Goal: Book appointment/travel/reservation

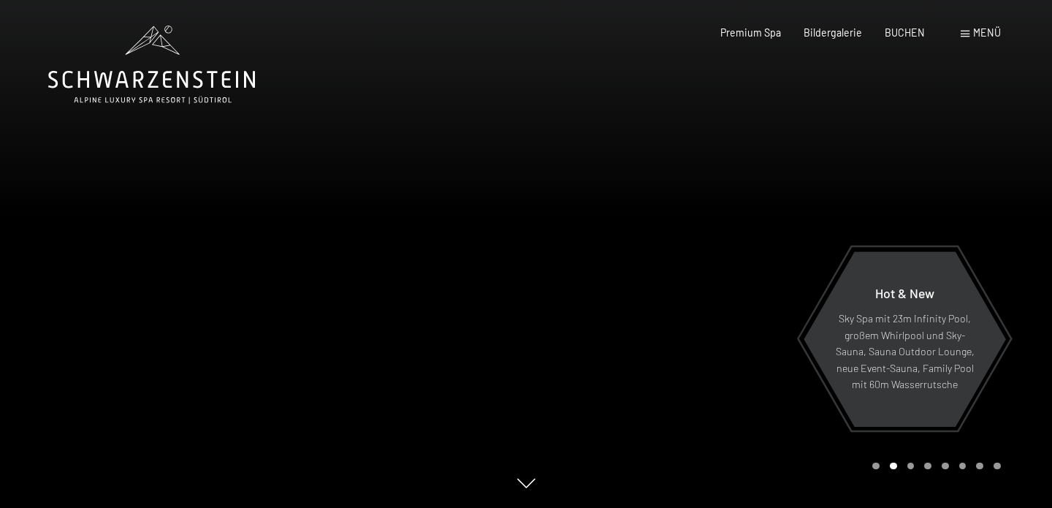
click at [983, 36] on span "Menü" at bounding box center [987, 32] width 28 height 12
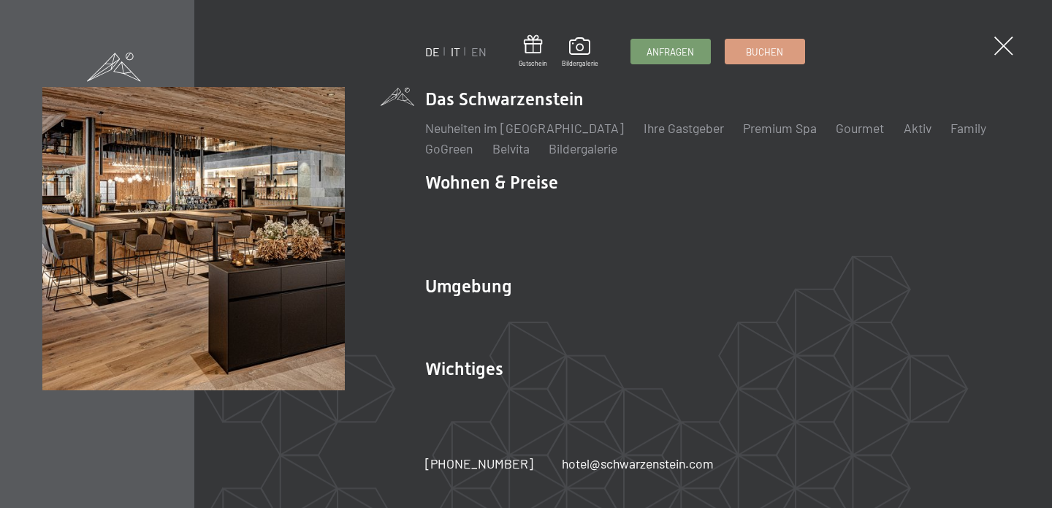
click at [455, 55] on link "IT" at bounding box center [455, 52] width 9 height 14
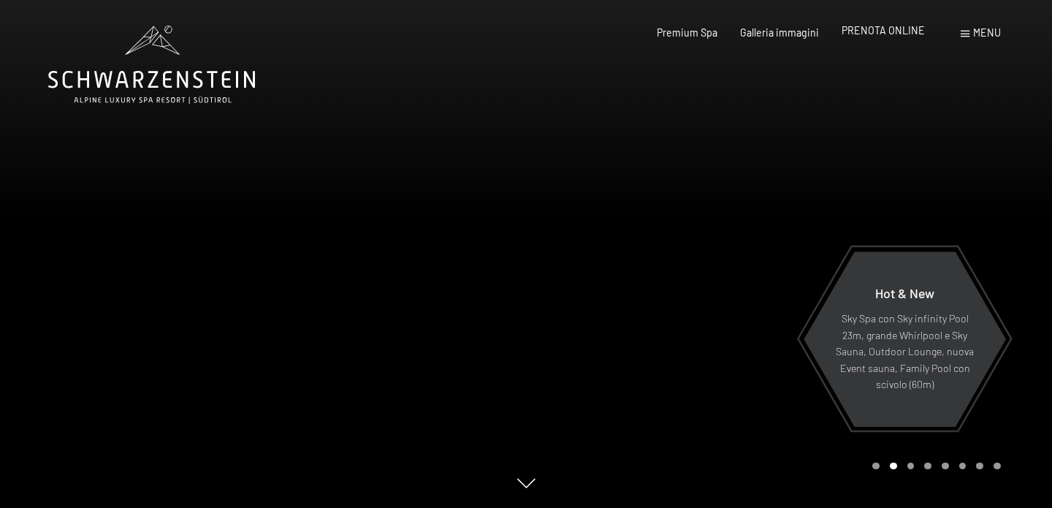
click at [886, 31] on span "PRENOTA ONLINE" at bounding box center [883, 30] width 83 height 12
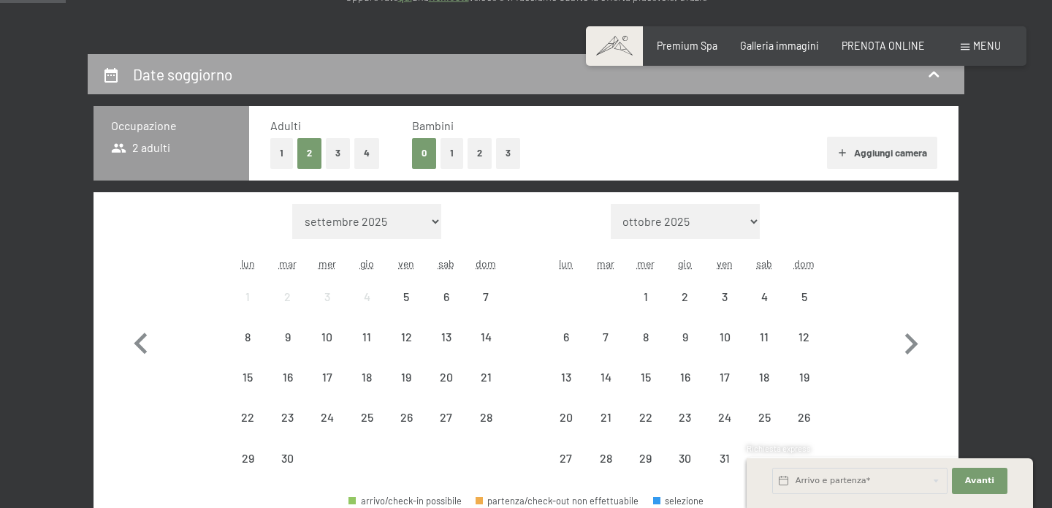
scroll to position [265, 0]
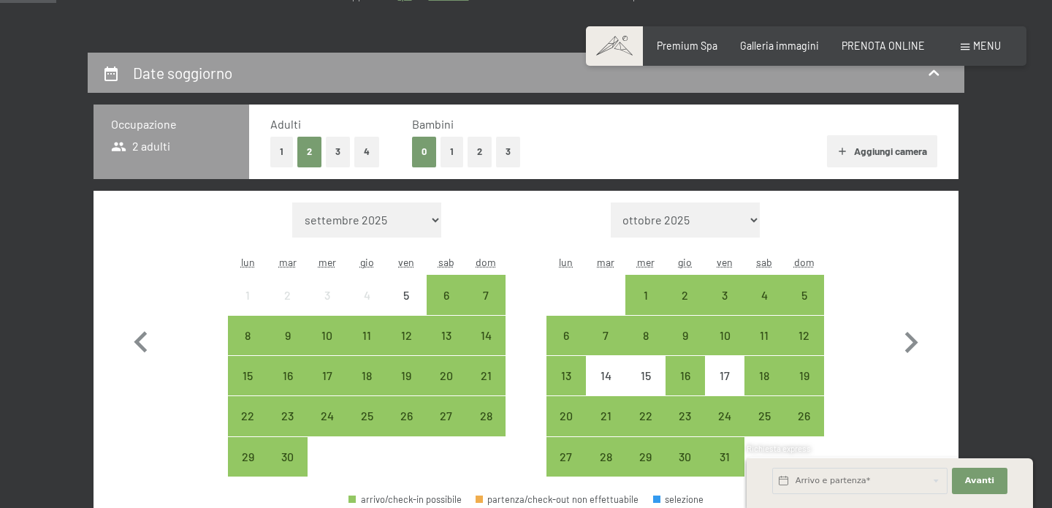
click at [474, 158] on button "2" at bounding box center [480, 152] width 24 height 30
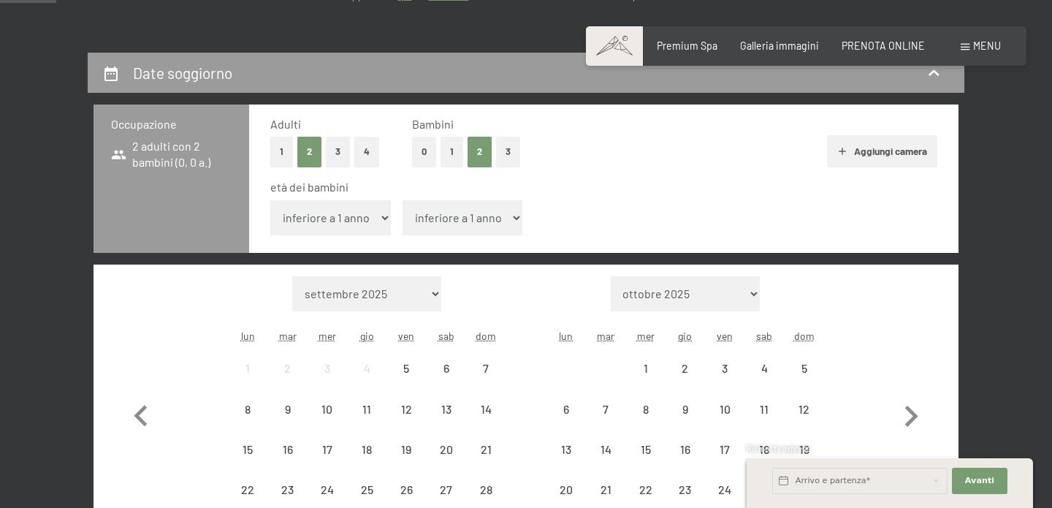
click at [452, 156] on button "1" at bounding box center [452, 152] width 23 height 30
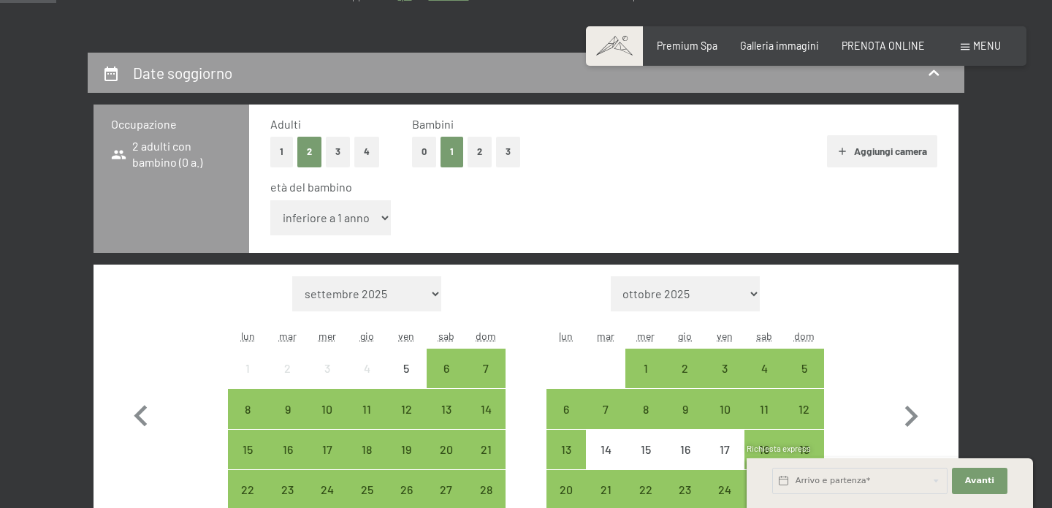
click at [321, 216] on select "inferiore a 1 anno 1 anno 2 anni 3 anni 4 anni 5 anni 6 anni 7 anni 8 anni 9 an…" at bounding box center [330, 217] width 121 height 35
select select "6"
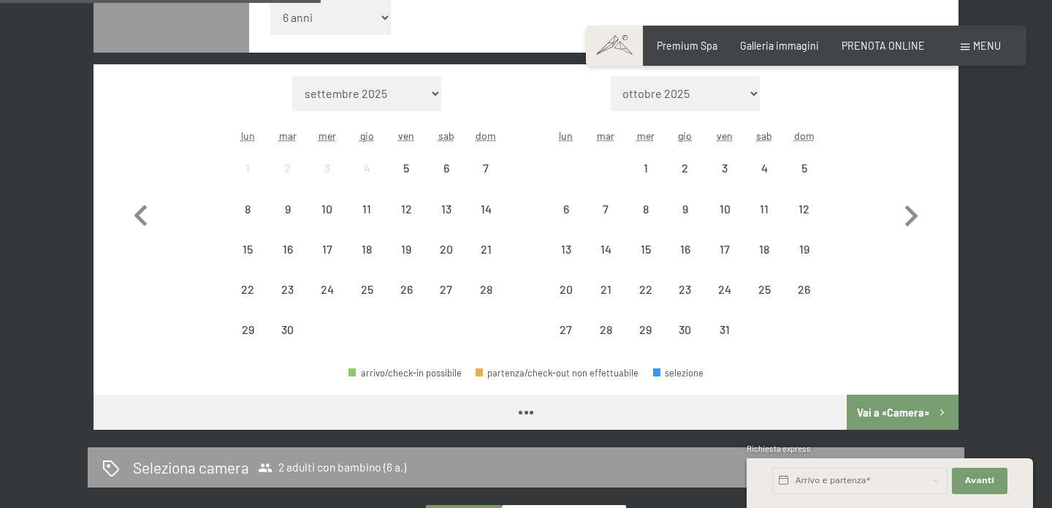
scroll to position [479, 0]
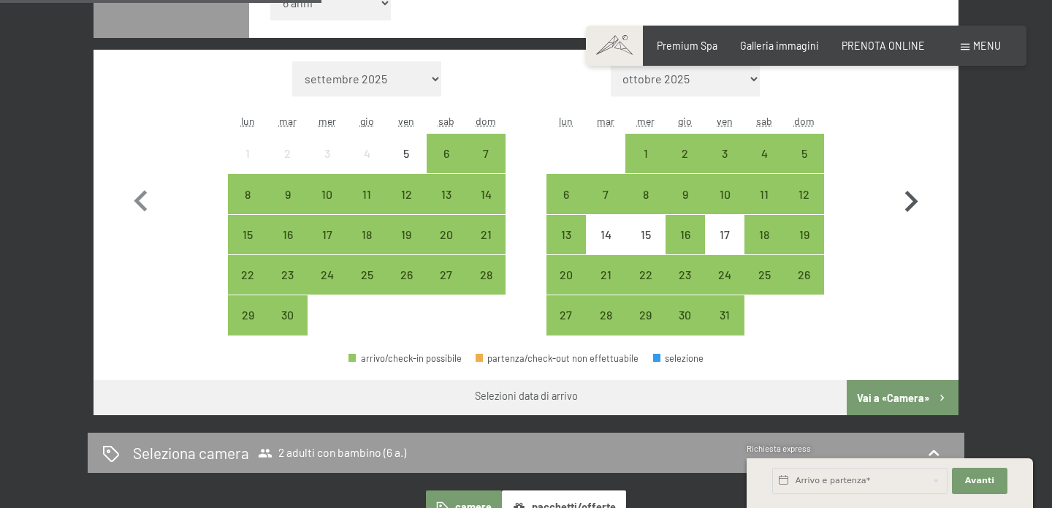
click at [910, 208] on icon "button" at bounding box center [911, 201] width 13 height 21
select select "[DATE]"
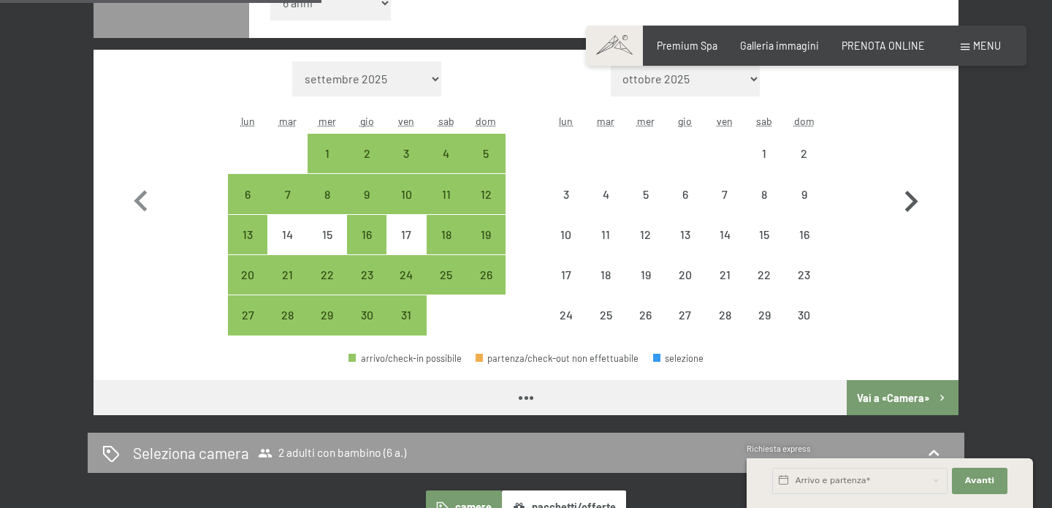
select select "[DATE]"
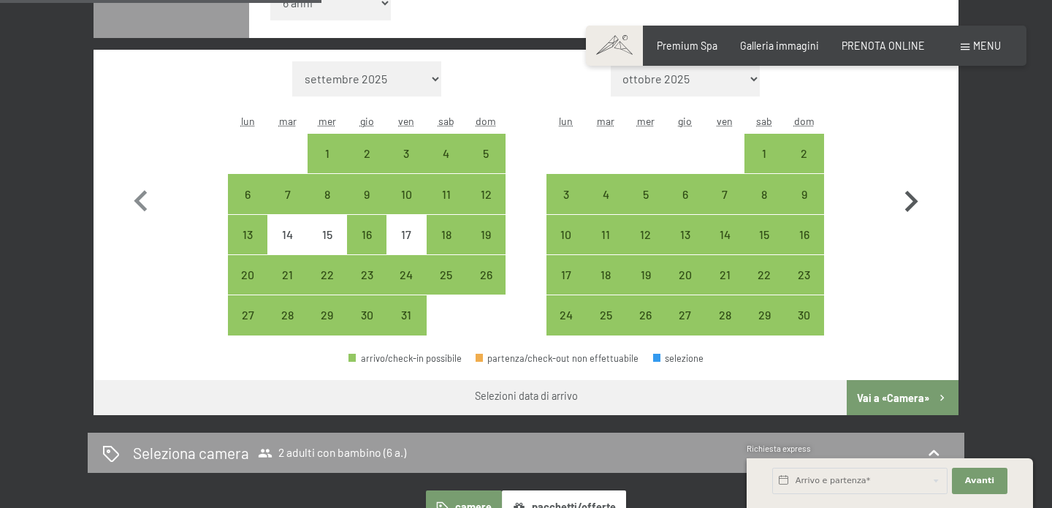
click at [910, 208] on icon "button" at bounding box center [911, 201] width 13 height 21
select select "[DATE]"
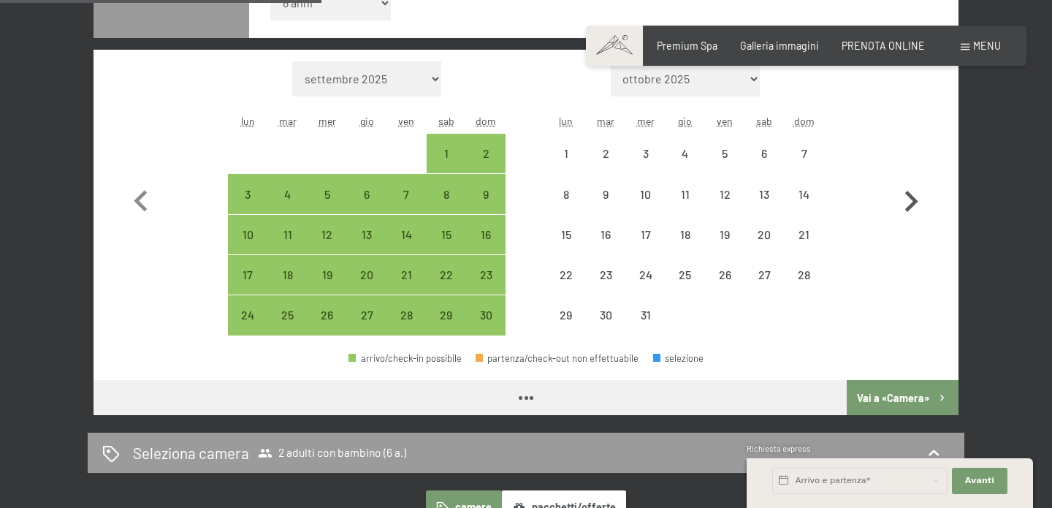
click at [910, 208] on icon "button" at bounding box center [911, 201] width 13 height 21
select select "[DATE]"
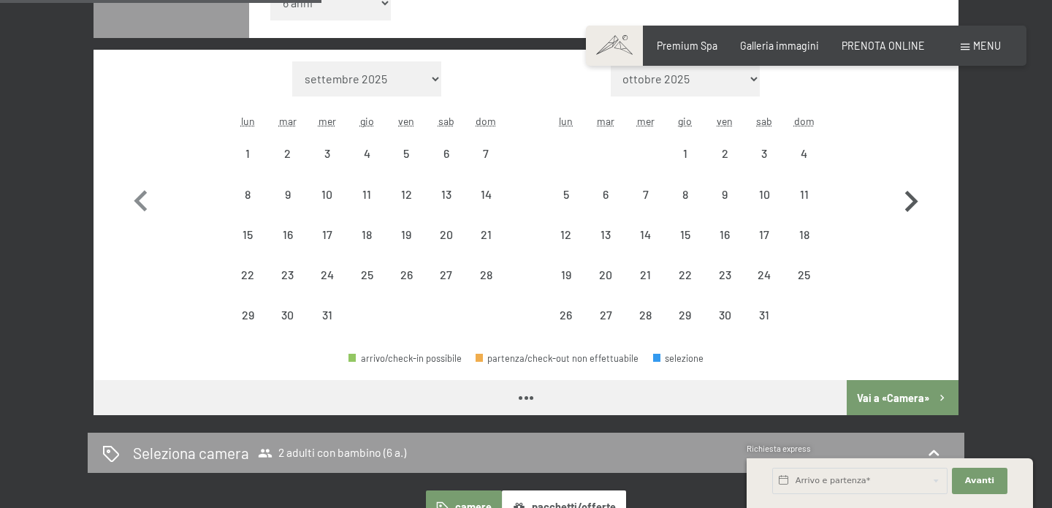
click at [910, 208] on icon "button" at bounding box center [911, 201] width 13 height 21
select select "[DATE]"
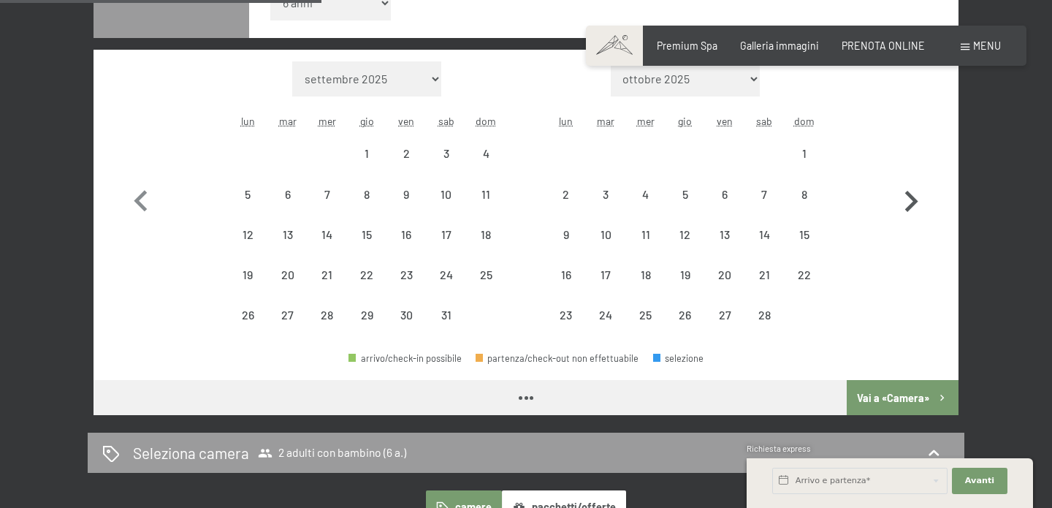
select select "[DATE]"
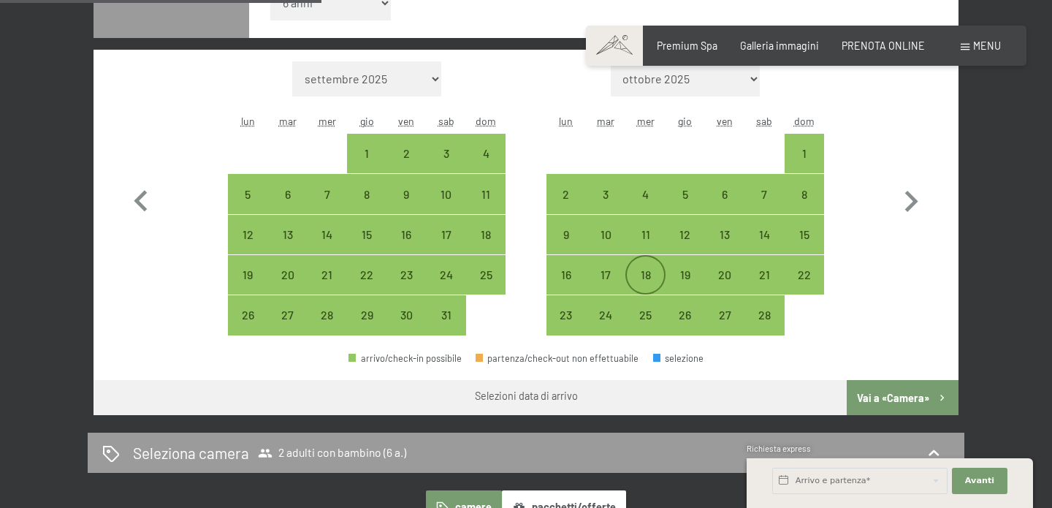
click at [653, 275] on div "18" at bounding box center [645, 287] width 37 height 37
select select "[DATE]"
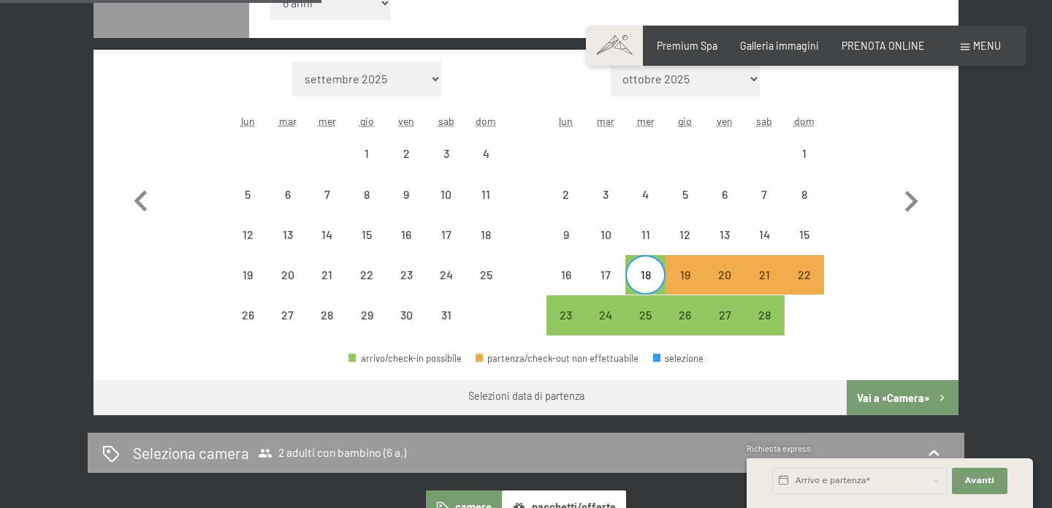
click at [822, 278] on div "22" at bounding box center [804, 274] width 39 height 39
select select "[DATE]"
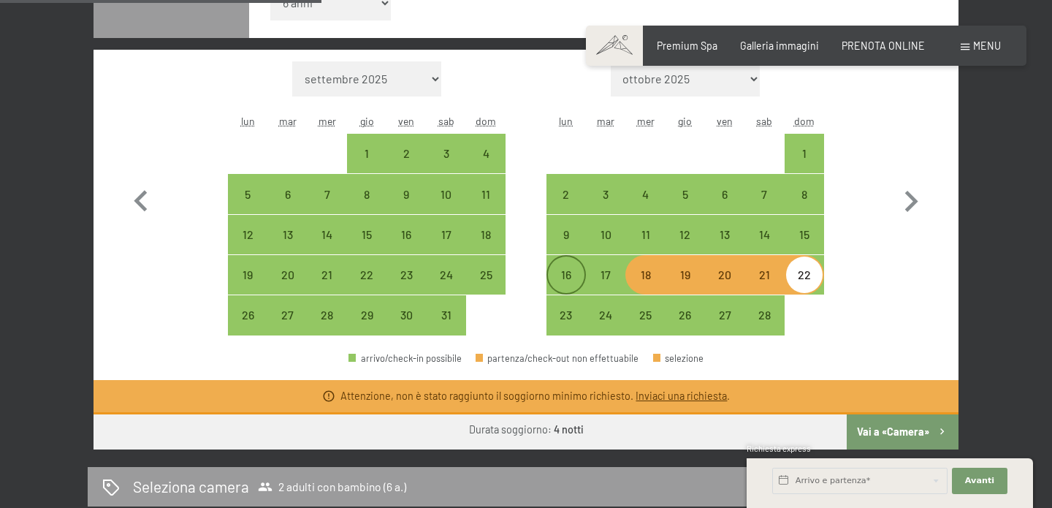
click at [567, 278] on div "16" at bounding box center [566, 287] width 37 height 37
select select "[DATE]"
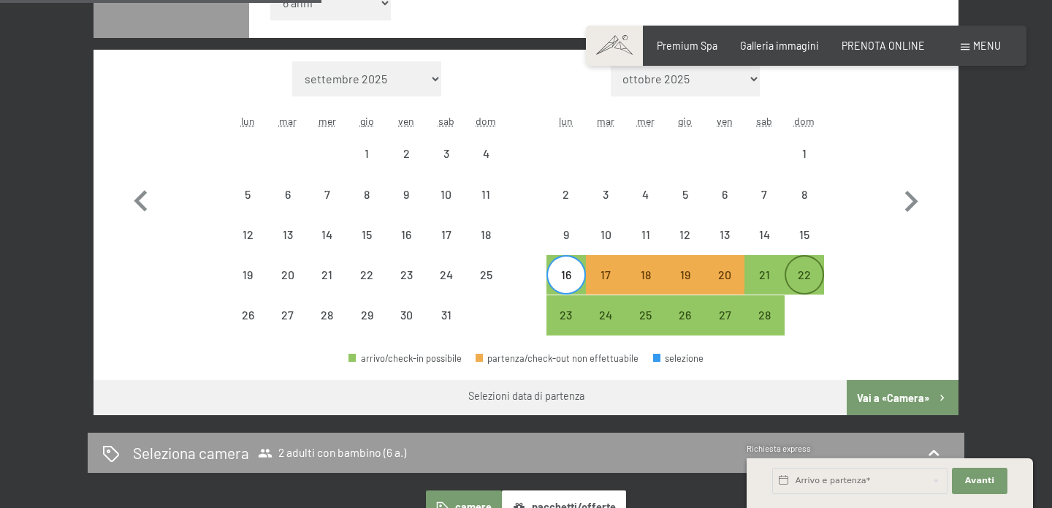
click at [802, 275] on div "22" at bounding box center [804, 287] width 37 height 37
select select "[DATE]"
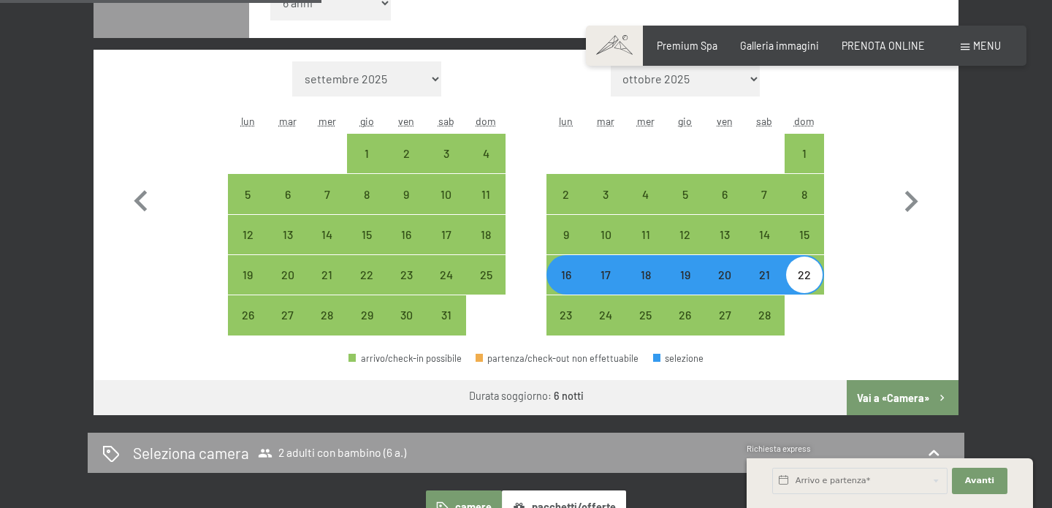
click at [612, 283] on div "17" at bounding box center [605, 287] width 37 height 37
select select "[DATE]"
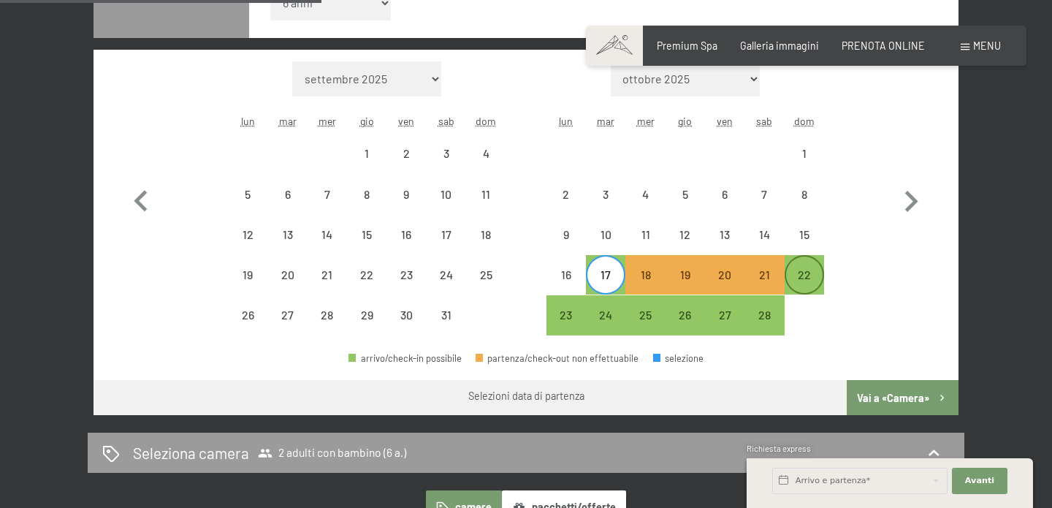
click at [806, 277] on div "22" at bounding box center [804, 287] width 37 height 37
select select "[DATE]"
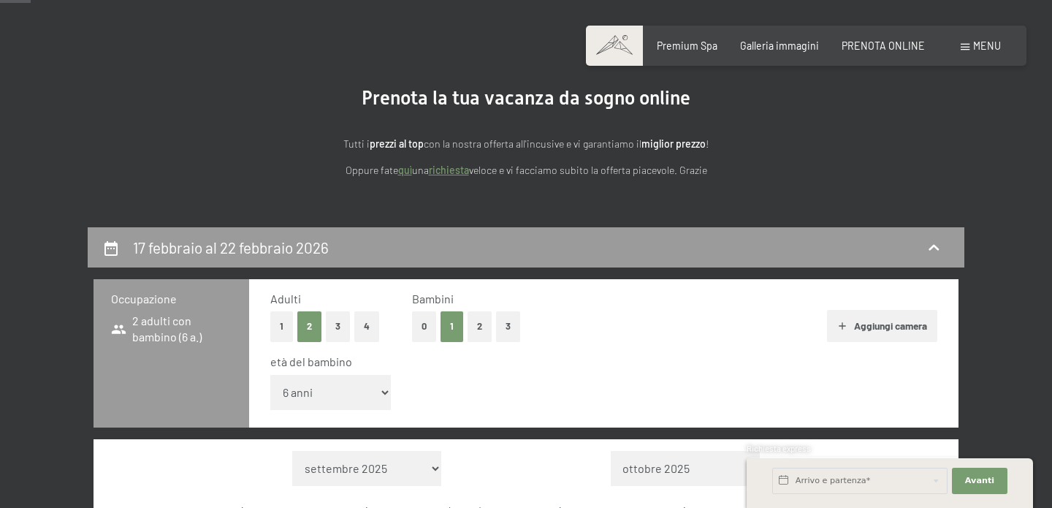
scroll to position [0, 0]
